Goal: Task Accomplishment & Management: Manage account settings

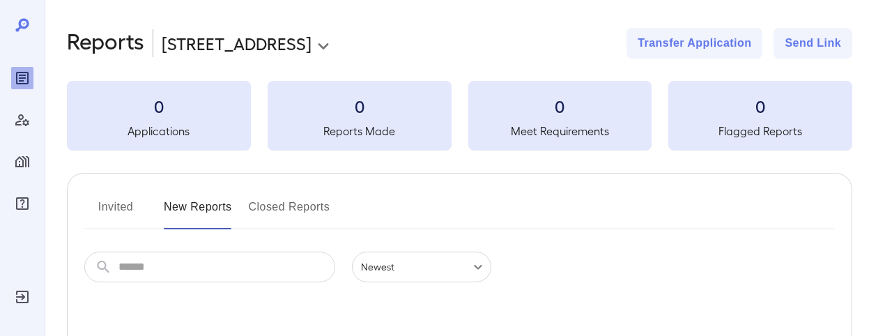
click at [24, 298] on icon "Log Out" at bounding box center [22, 297] width 13 height 13
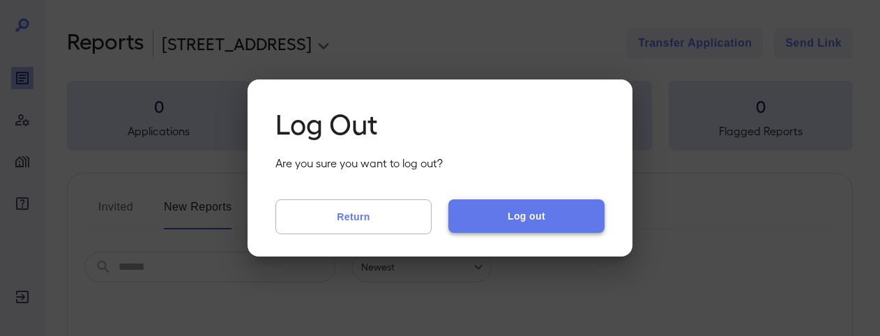
click at [508, 220] on button "Log out" at bounding box center [526, 215] width 156 height 33
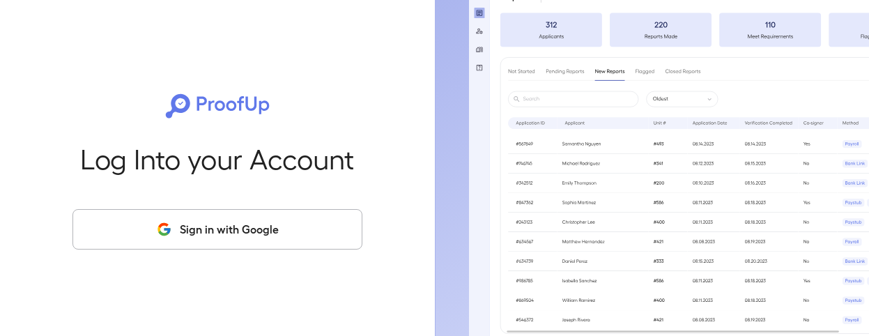
click at [203, 229] on button "Sign in with Google" at bounding box center [217, 229] width 290 height 40
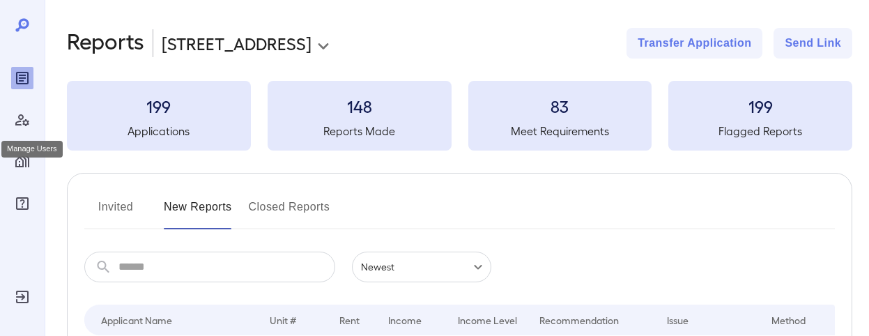
click at [16, 114] on icon "Manage Users" at bounding box center [22, 120] width 17 height 17
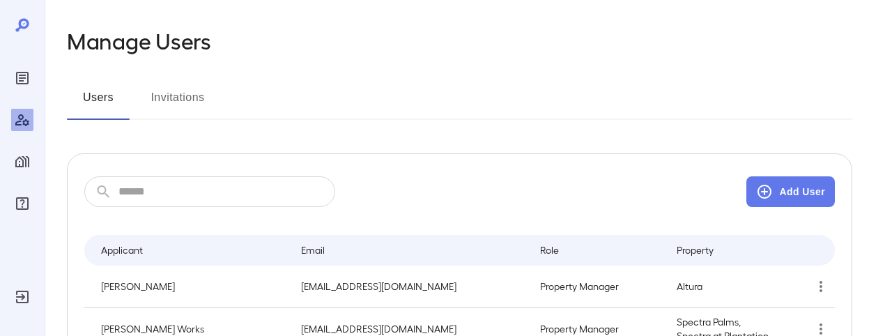
click at [305, 199] on input "text" at bounding box center [226, 191] width 217 height 31
type input "*"
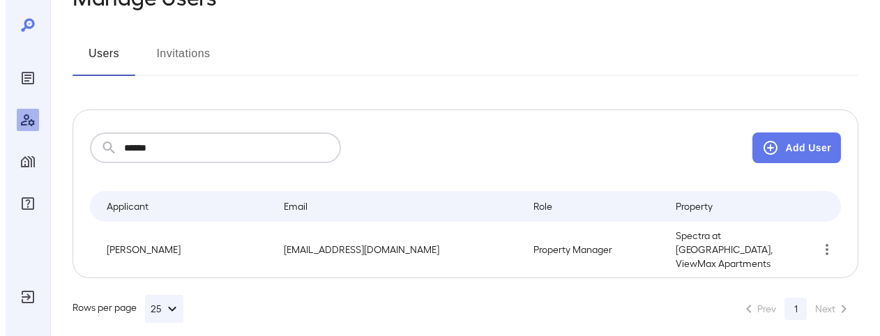
scroll to position [45, 0]
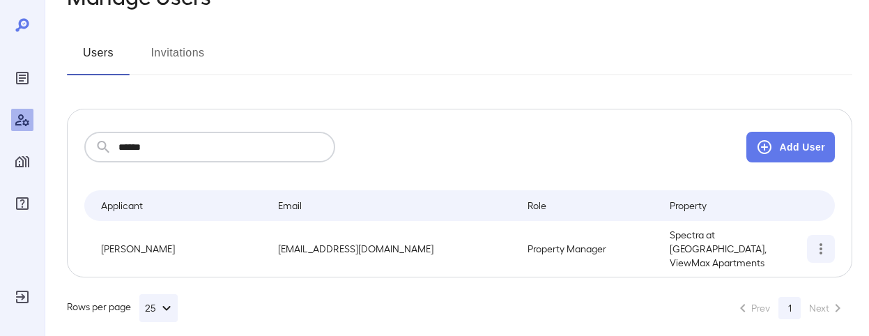
type input "******"
click at [819, 242] on icon "simple table" at bounding box center [821, 248] width 17 height 17
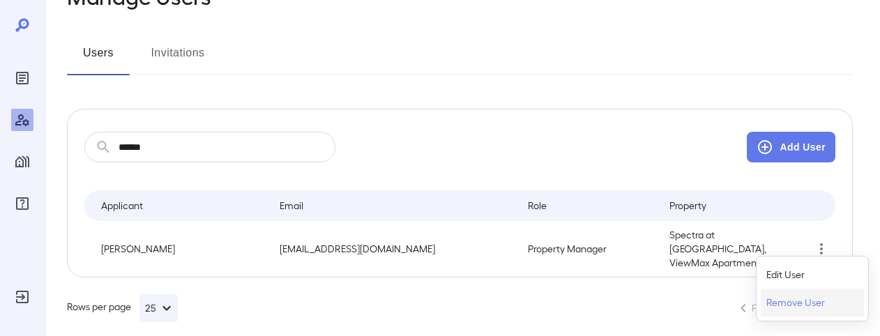
click at [791, 307] on p "Remove User" at bounding box center [795, 302] width 59 height 14
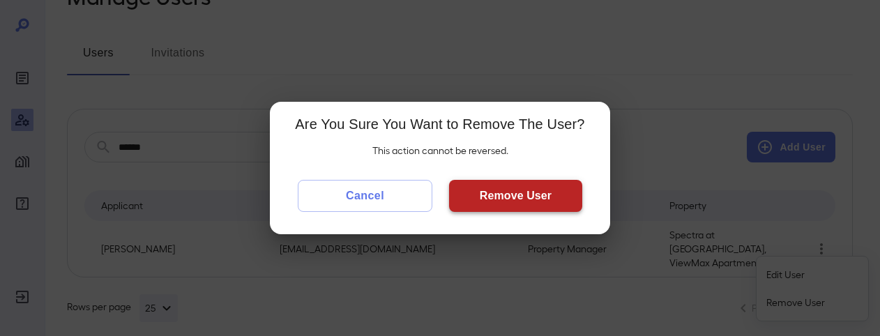
click at [526, 201] on button "Remove User" at bounding box center [515, 196] width 133 height 32
